Goal: Browse casually

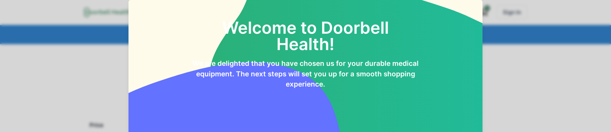
scroll to position [53, 0]
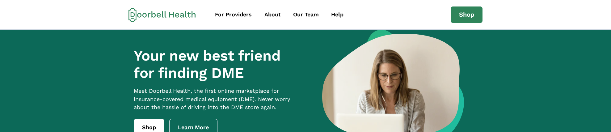
click at [106, 76] on section "Your new best friend for finding DME Meet Doorbell Health, the first online mar…" at bounding box center [305, 104] width 611 height 148
